Goal: Information Seeking & Learning: Understand process/instructions

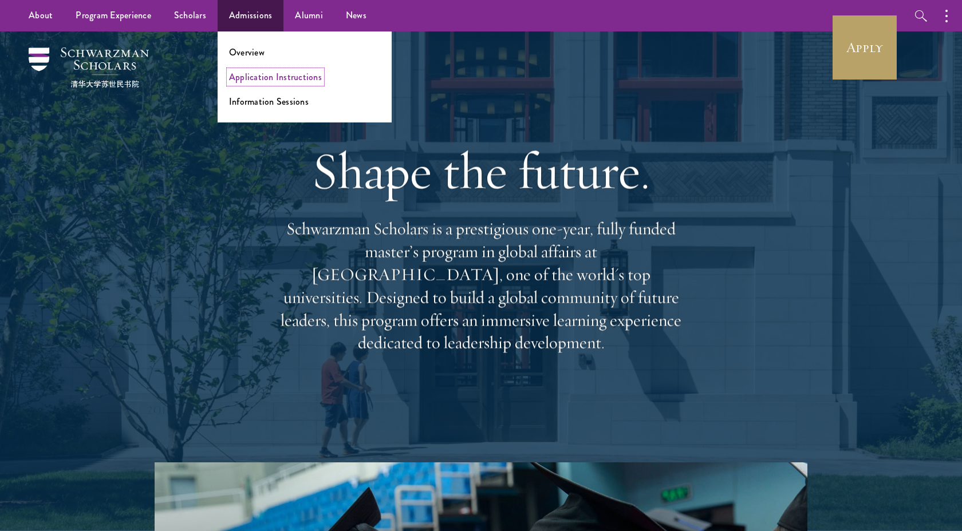
click at [277, 77] on link "Application Instructions" at bounding box center [275, 76] width 93 height 13
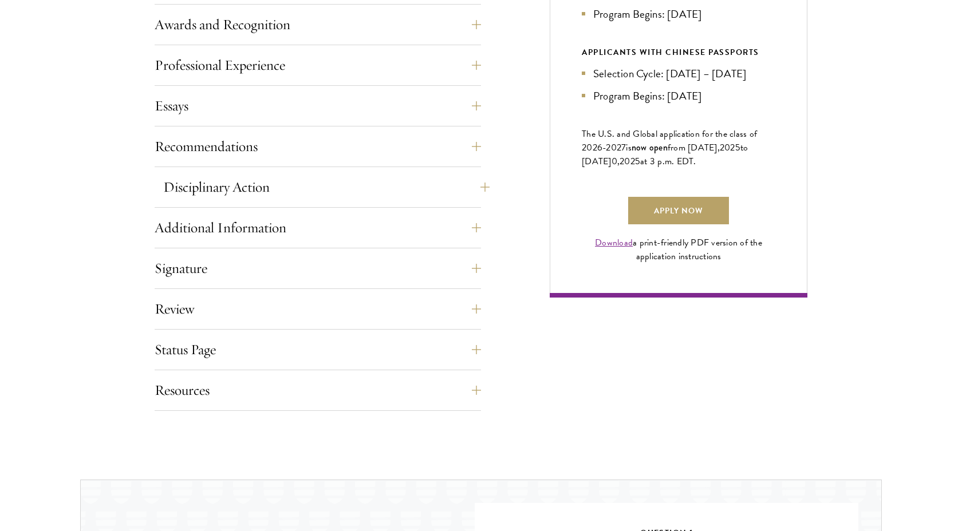
scroll to position [734, 0]
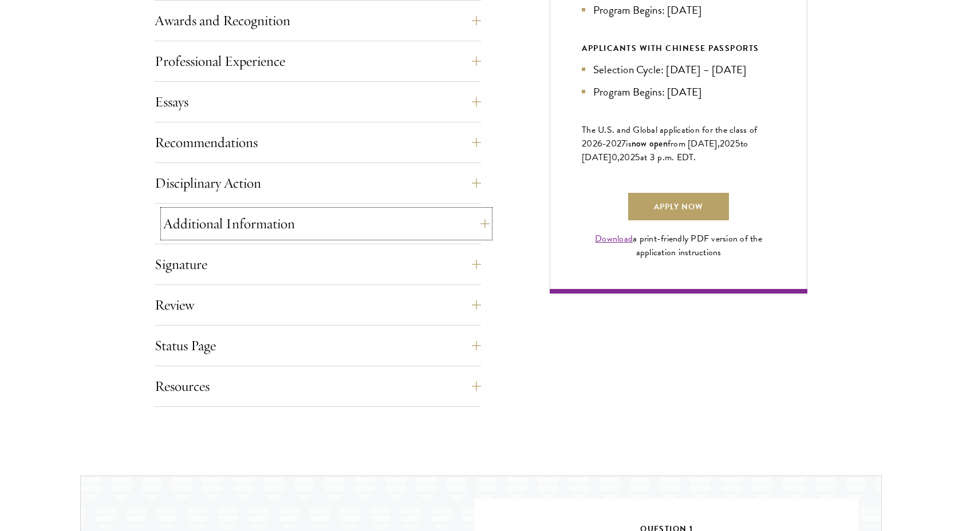
click at [311, 221] on button "Additional Information" at bounding box center [326, 223] width 326 height 27
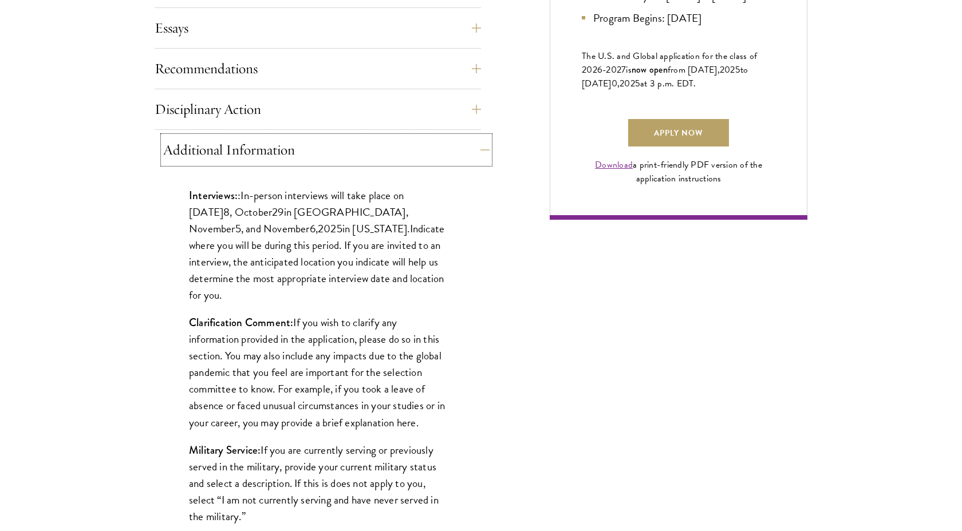
scroll to position [817, 0]
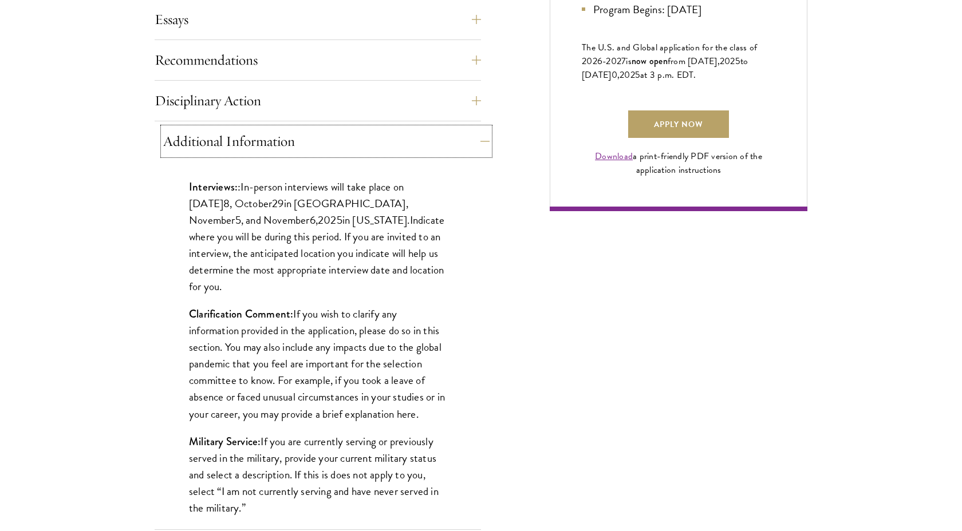
click at [298, 139] on button "Additional Information" at bounding box center [326, 141] width 326 height 27
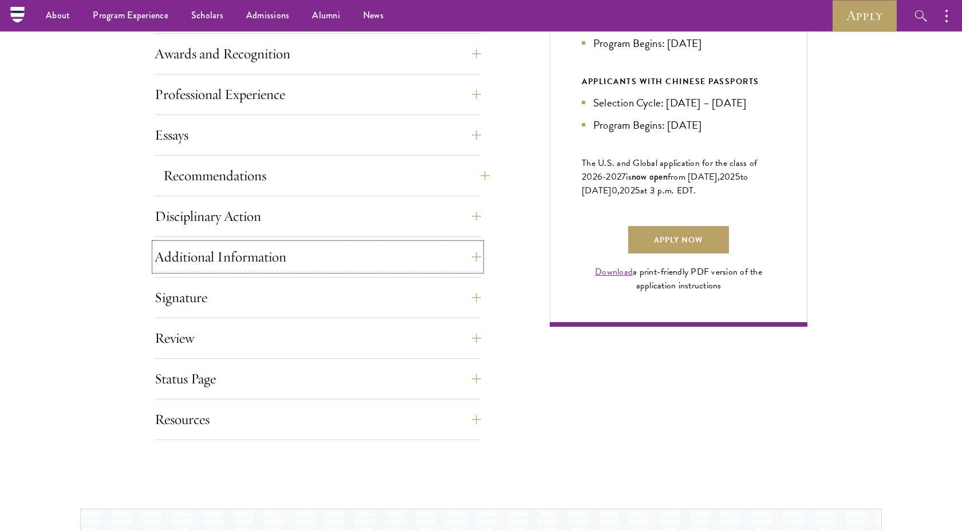
scroll to position [700, 0]
click at [279, 178] on button "Recommendations" at bounding box center [326, 177] width 326 height 27
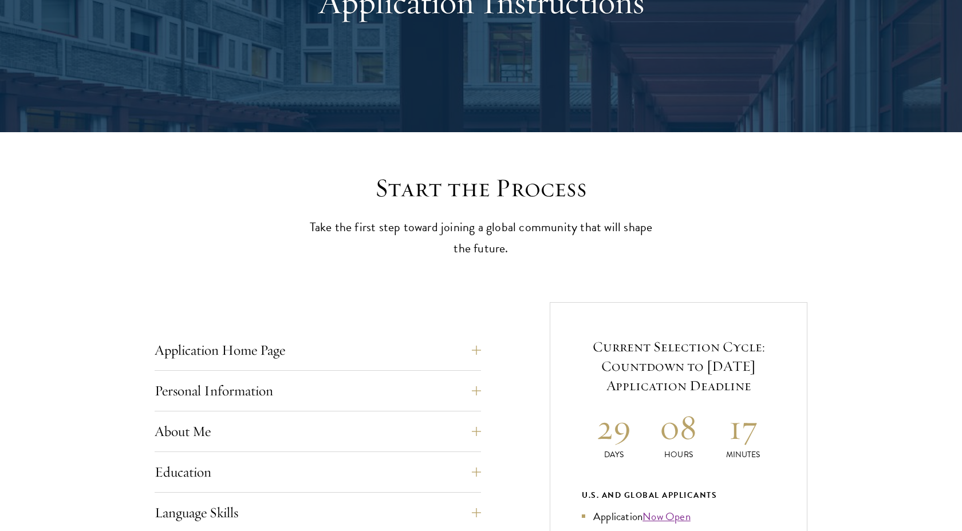
scroll to position [0, 0]
